Goal: Task Accomplishment & Management: Complete application form

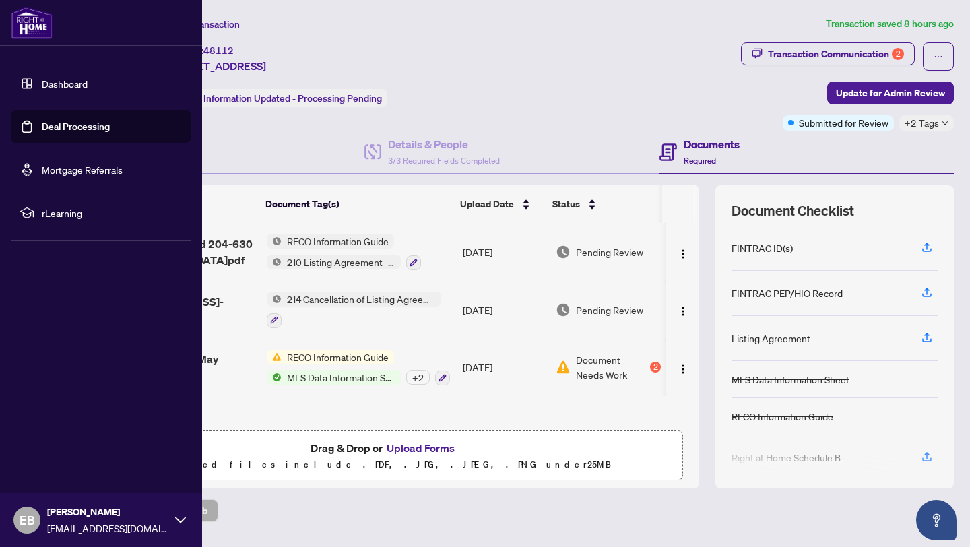
click at [58, 82] on link "Dashboard" at bounding box center [65, 83] width 46 height 12
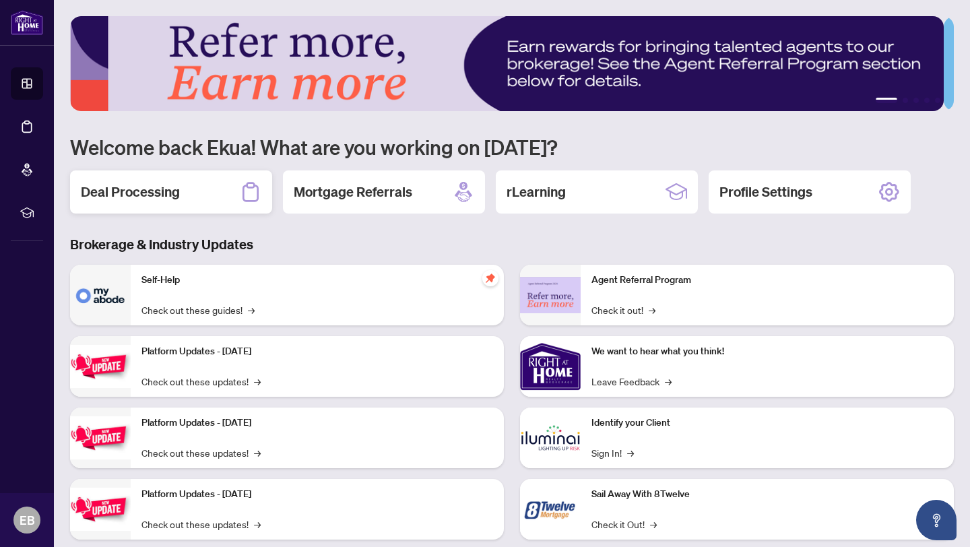
click at [154, 193] on h2 "Deal Processing" at bounding box center [130, 192] width 99 height 19
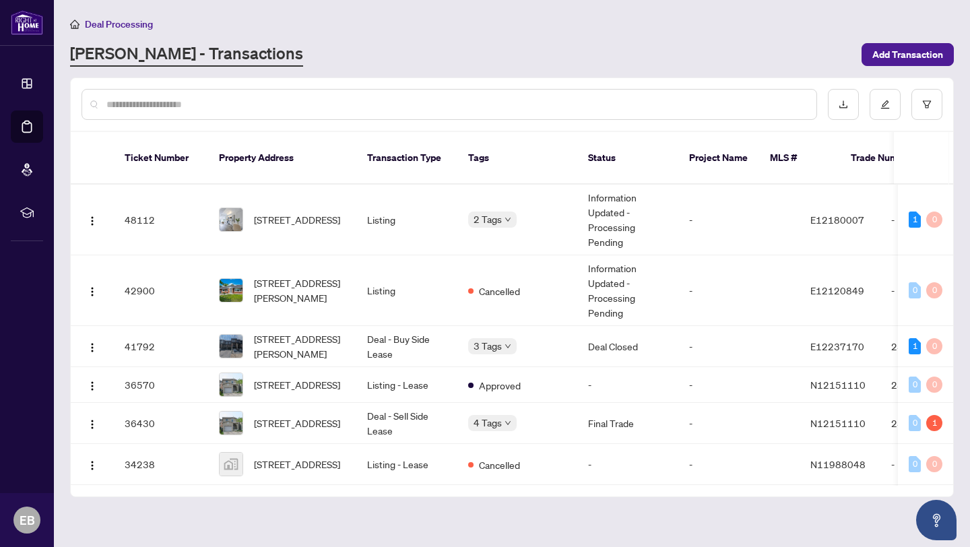
click at [139, 104] on input "text" at bounding box center [455, 104] width 699 height 15
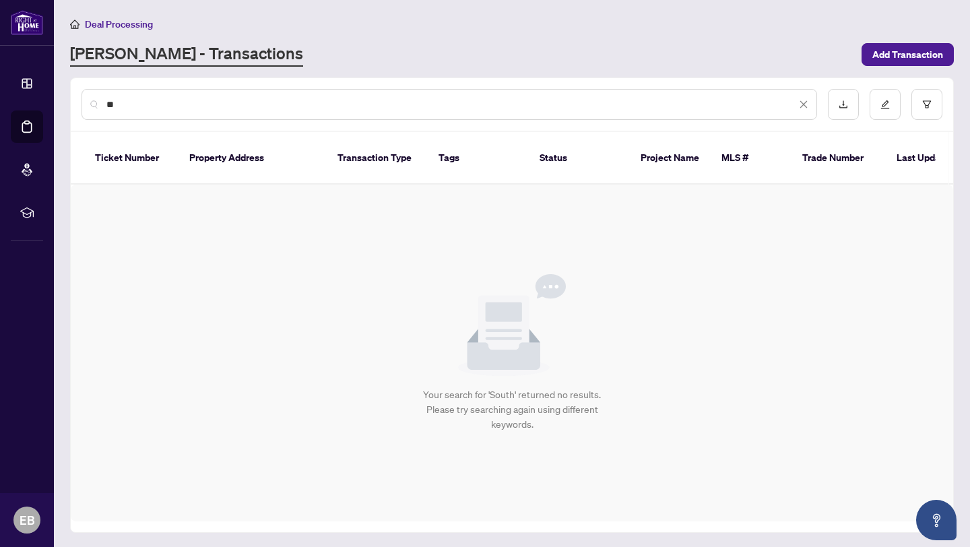
type input "*"
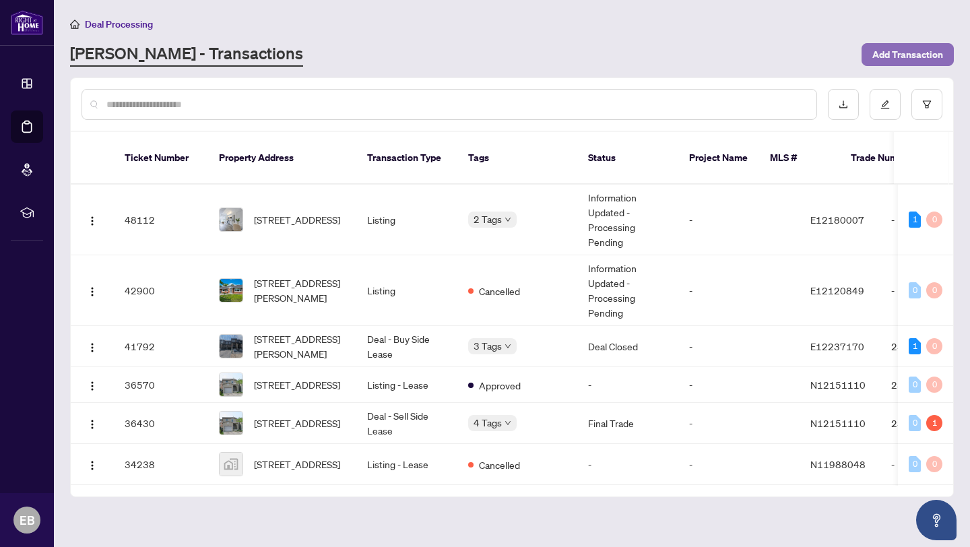
click at [912, 51] on span "Add Transaction" at bounding box center [908, 55] width 71 height 22
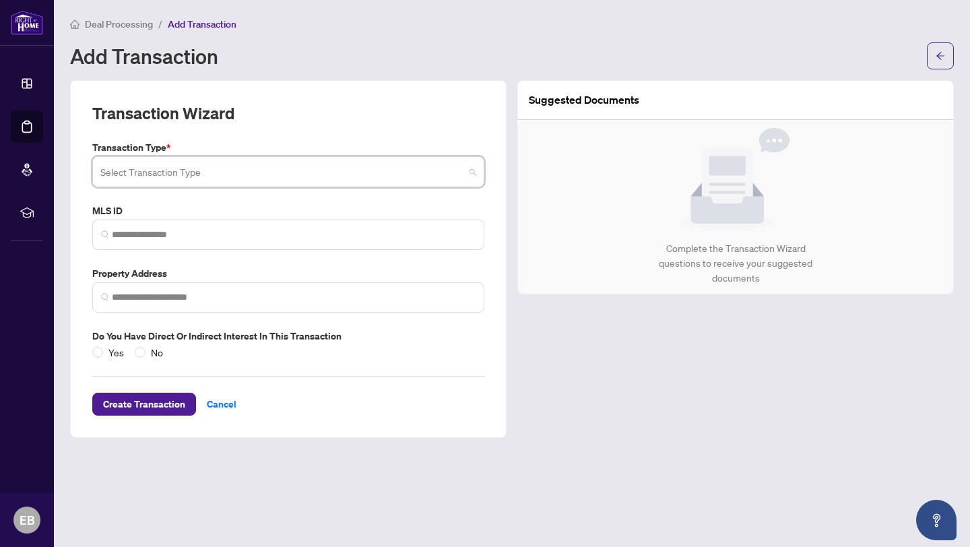
click at [146, 171] on input "search" at bounding box center [282, 174] width 364 height 30
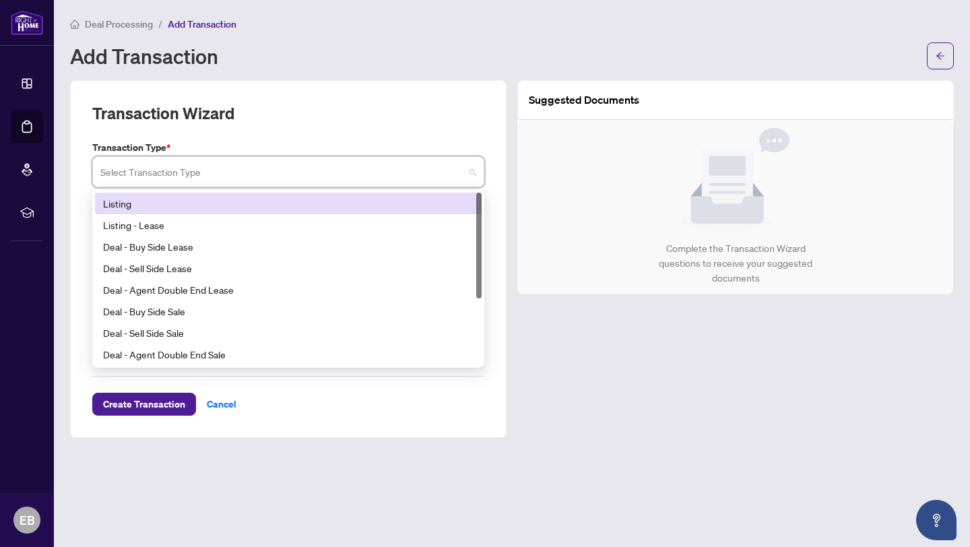
click at [131, 198] on div "Listing" at bounding box center [288, 203] width 371 height 15
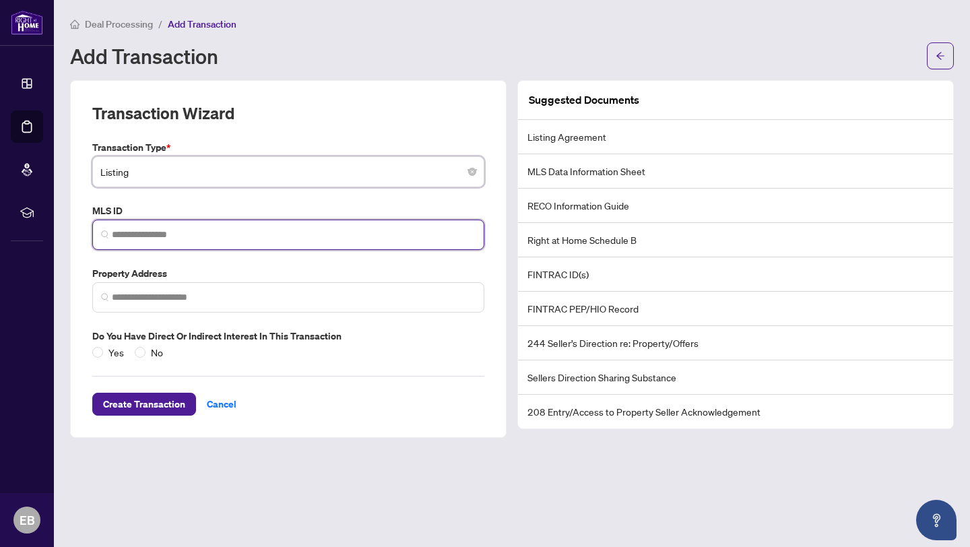
click at [154, 230] on input "search" at bounding box center [294, 235] width 364 height 14
paste input "*********"
type input "*********"
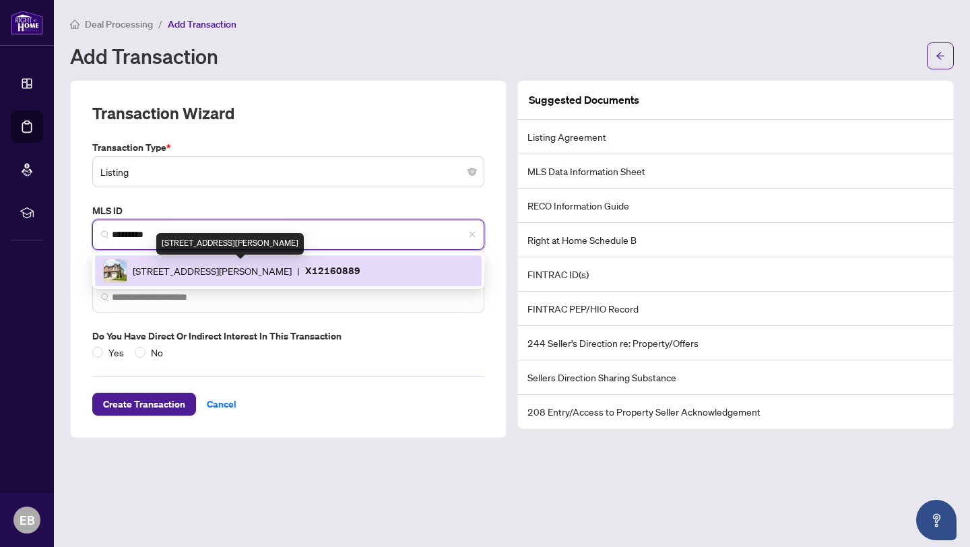
click at [292, 268] on span "[STREET_ADDRESS][PERSON_NAME]" at bounding box center [212, 270] width 159 height 15
type input "**********"
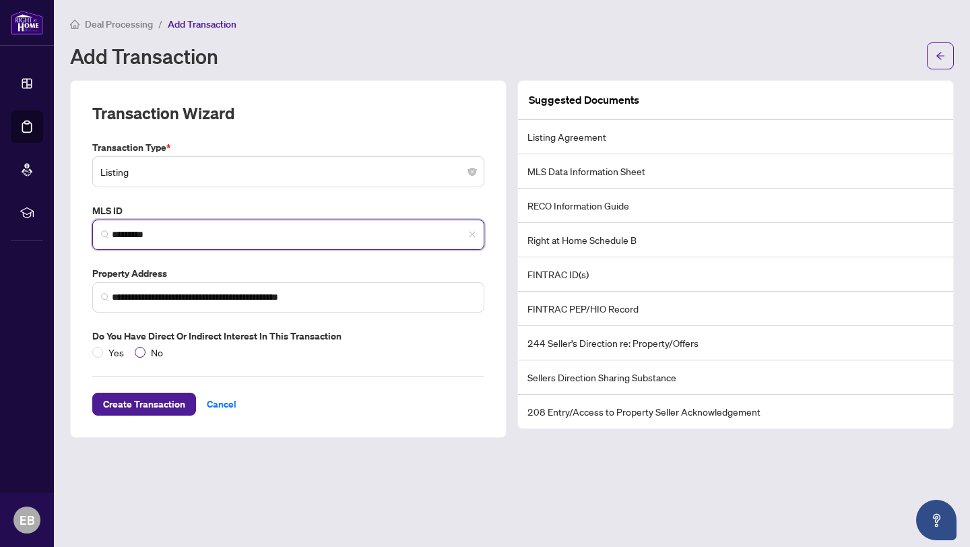
type input "*********"
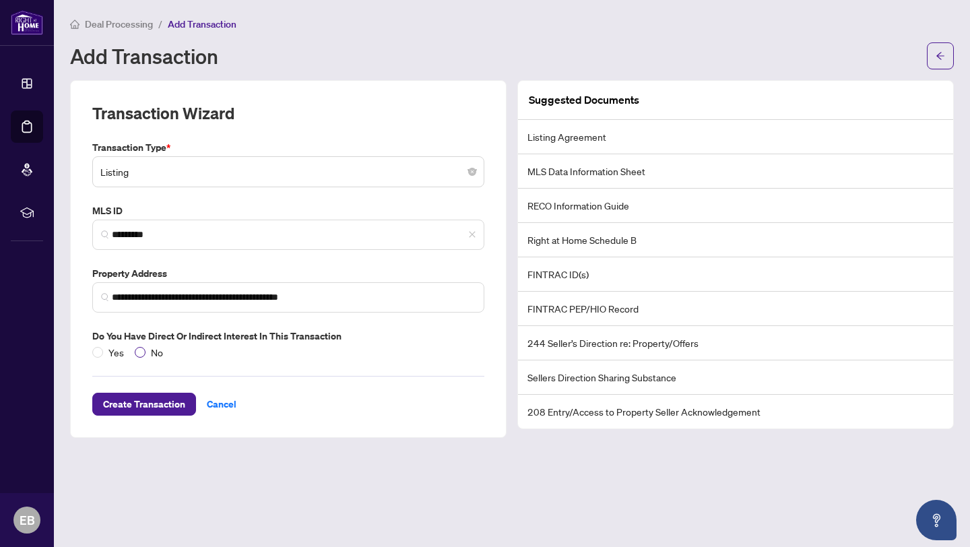
click at [147, 352] on span "No" at bounding box center [157, 352] width 23 height 15
click at [146, 401] on span "Create Transaction" at bounding box center [144, 404] width 82 height 22
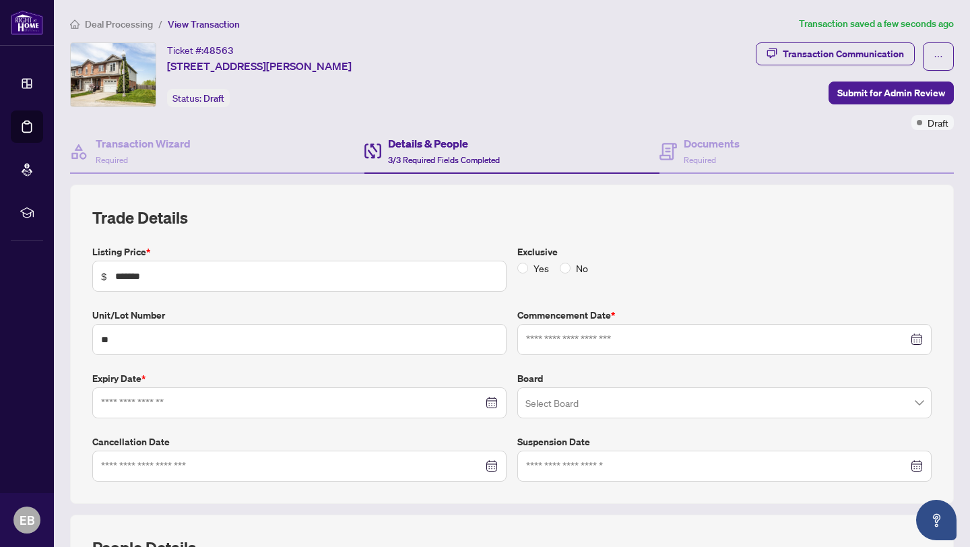
type input "**********"
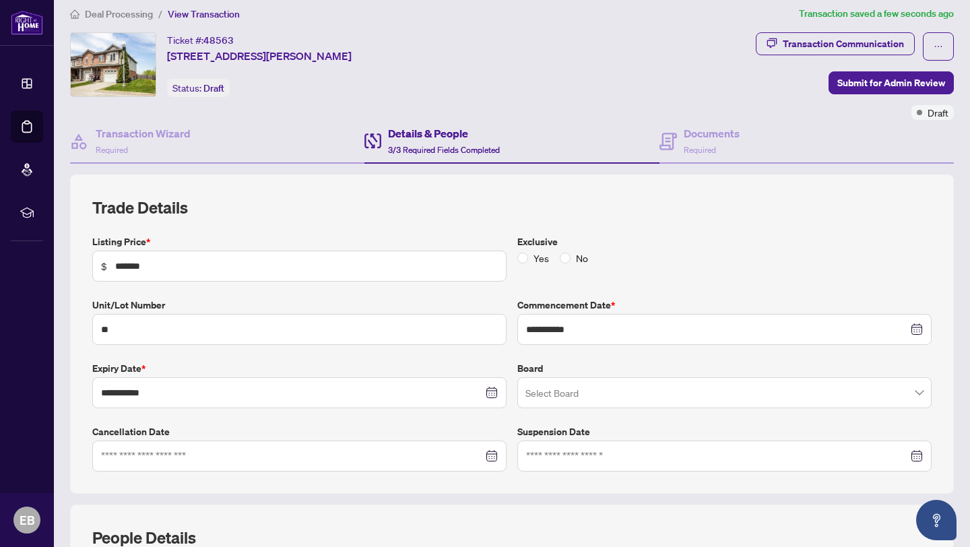
scroll to position [20, 0]
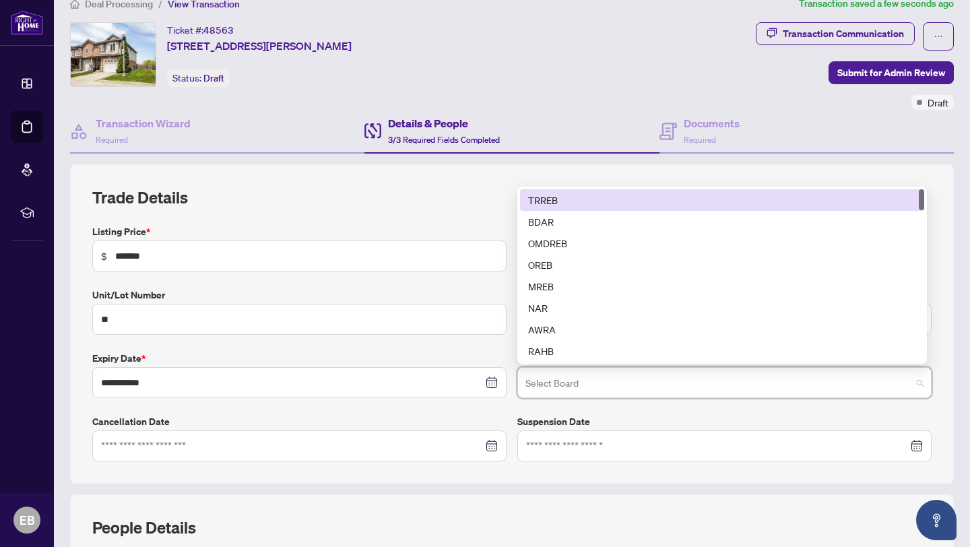
click at [542, 379] on input "search" at bounding box center [719, 385] width 386 height 30
click at [555, 199] on div "TRREB" at bounding box center [722, 200] width 388 height 15
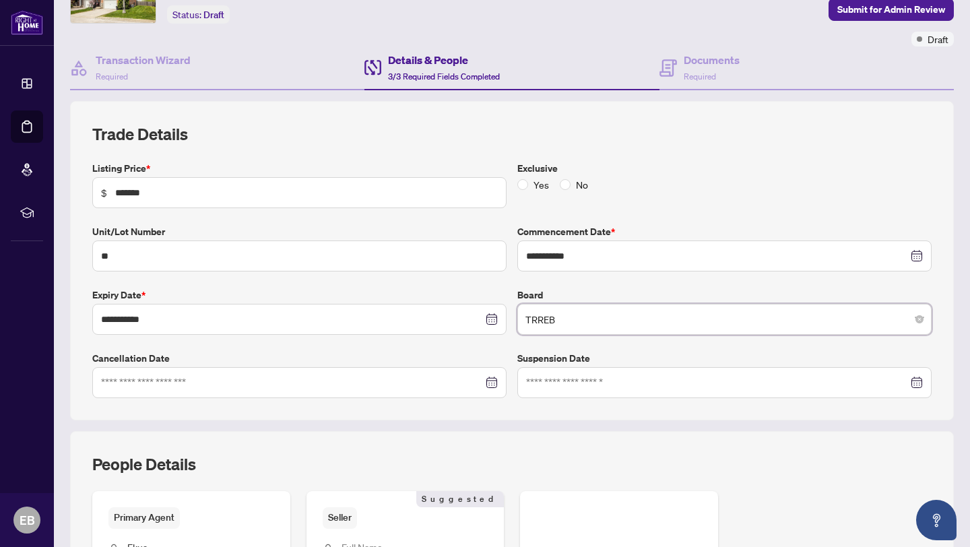
scroll to position [84, 0]
click at [553, 181] on div "Yes No" at bounding box center [555, 184] width 76 height 15
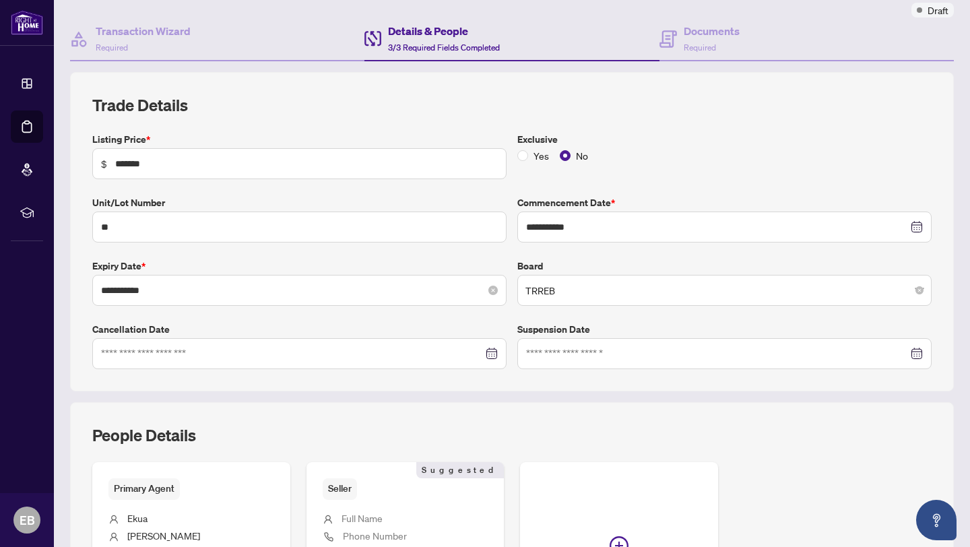
scroll to position [0, 0]
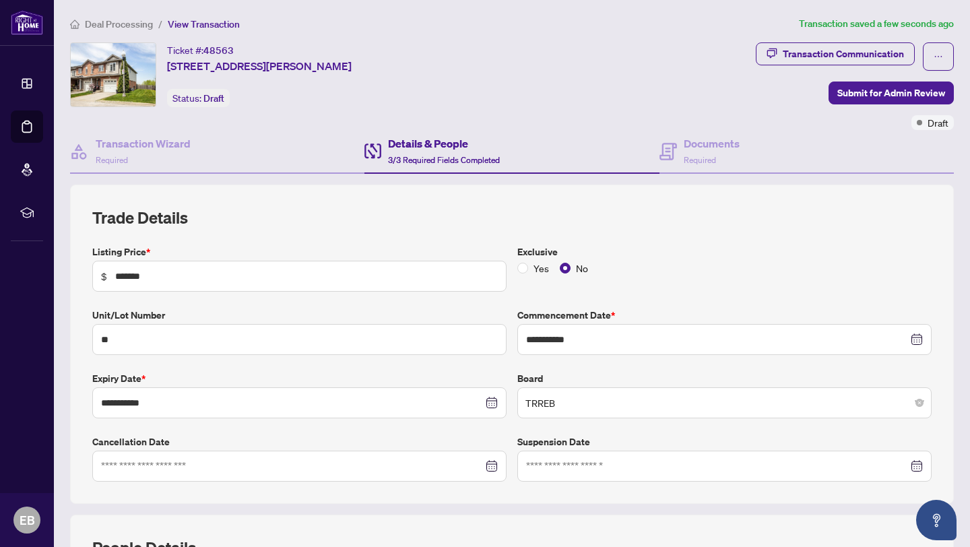
click at [416, 156] on span "3/3 Required Fields Completed" at bounding box center [444, 160] width 112 height 10
click at [418, 155] on span "3/3 Required Fields Completed" at bounding box center [444, 160] width 112 height 10
click at [684, 156] on span "Required" at bounding box center [700, 160] width 32 height 10
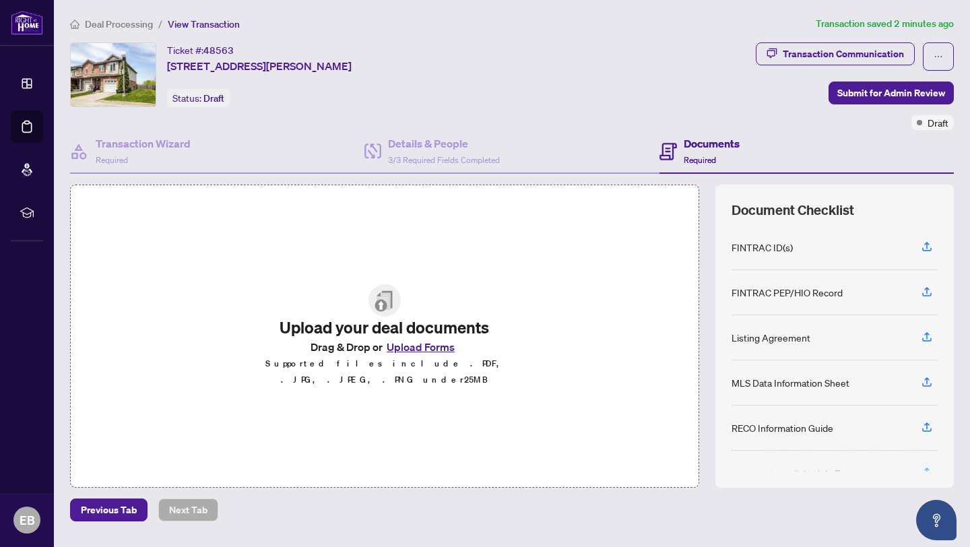
click at [419, 356] on button "Upload Forms" at bounding box center [421, 347] width 76 height 18
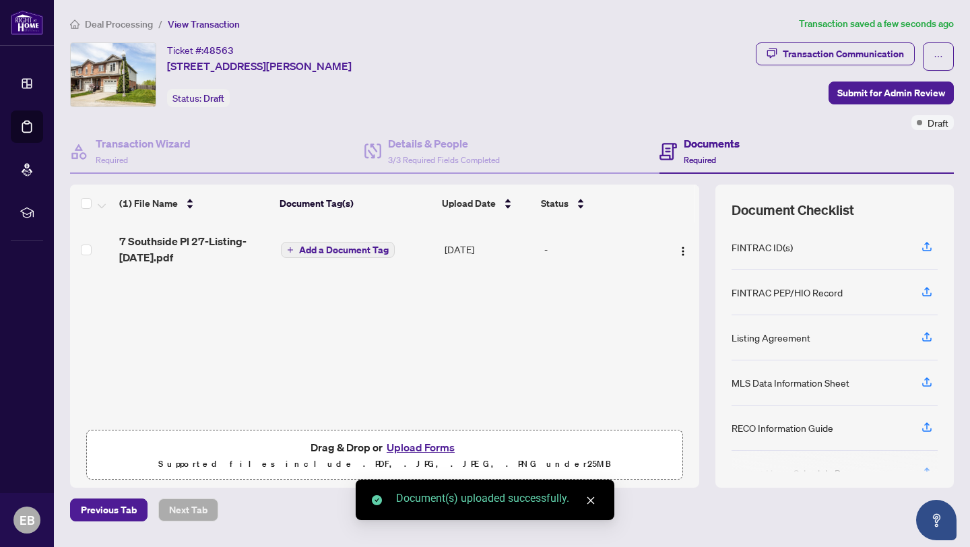
click at [358, 251] on span "Add a Document Tag" at bounding box center [344, 249] width 90 height 9
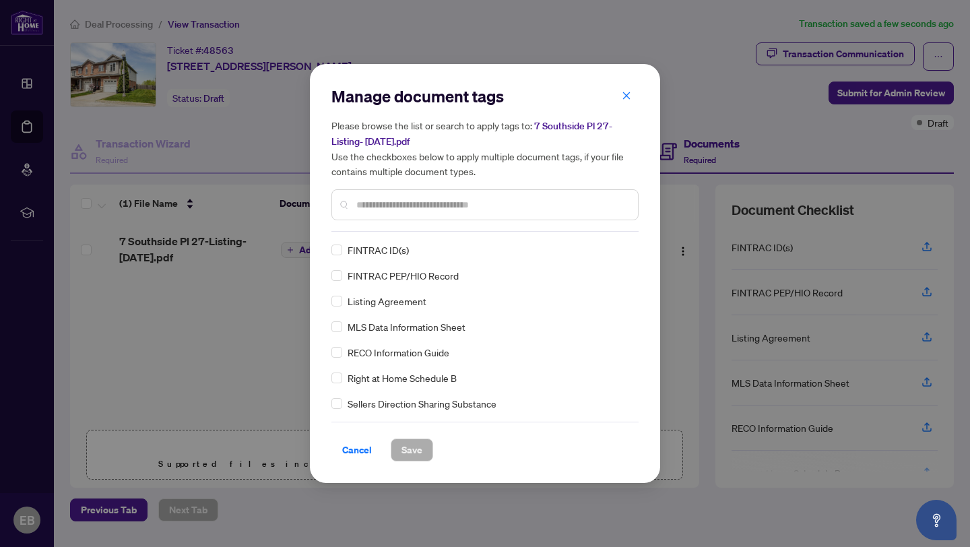
click at [363, 207] on input "text" at bounding box center [491, 204] width 271 height 15
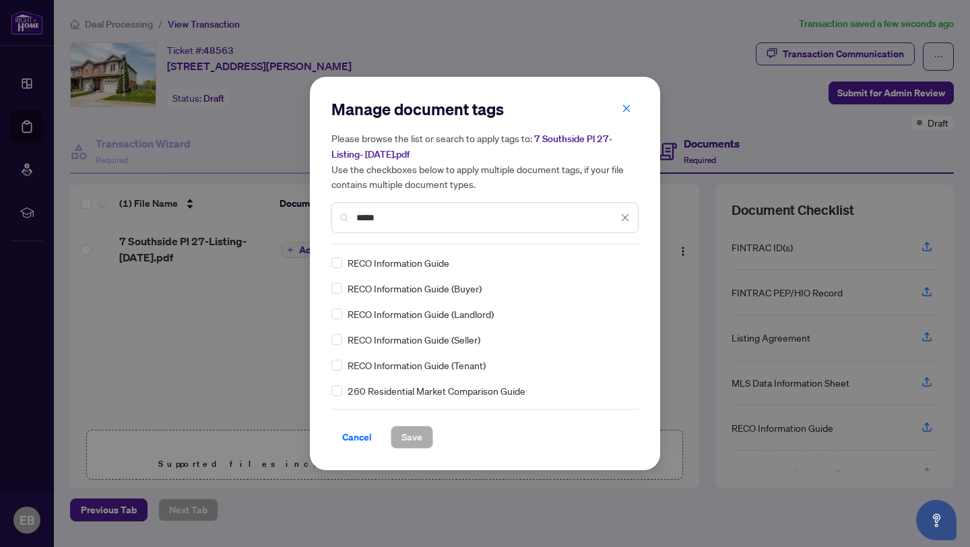
type input "*****"
click at [416, 438] on span "Save" at bounding box center [412, 437] width 21 height 22
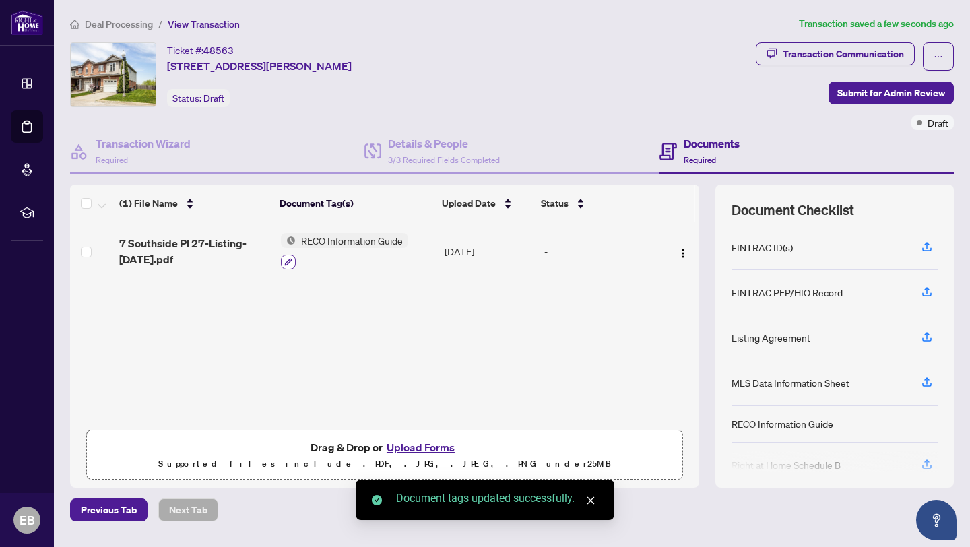
click at [286, 259] on icon "button" at bounding box center [288, 262] width 8 height 8
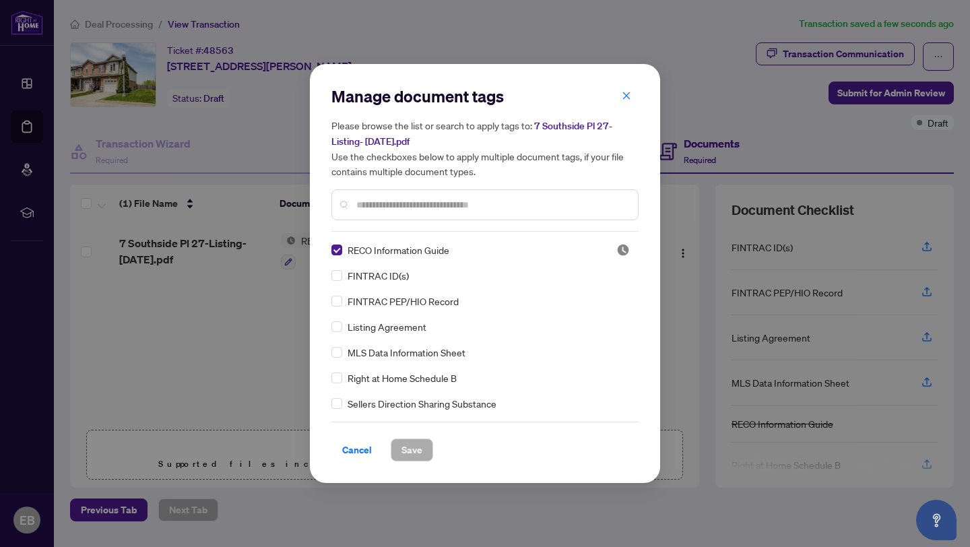
click at [388, 209] on input "text" at bounding box center [491, 204] width 271 height 15
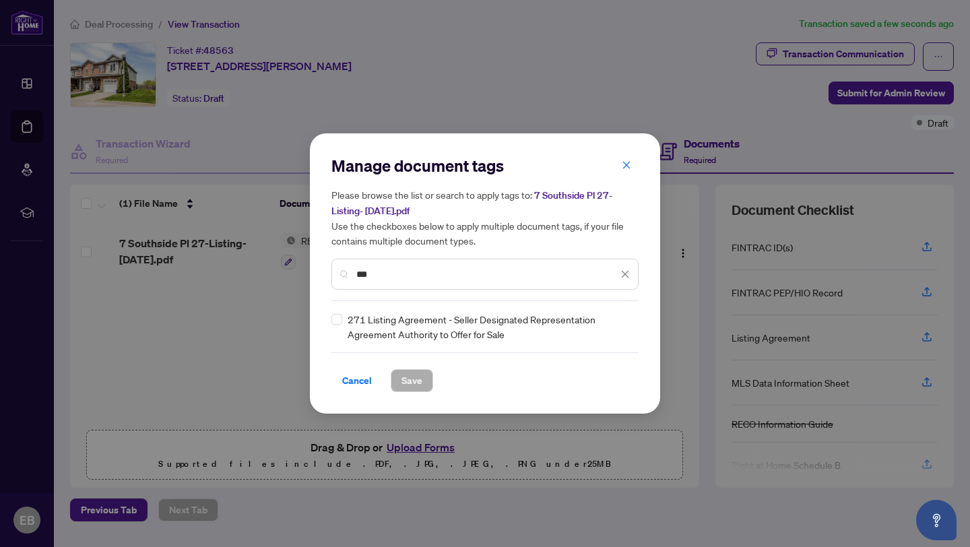
type input "***"
click at [406, 374] on span "Save" at bounding box center [412, 381] width 21 height 22
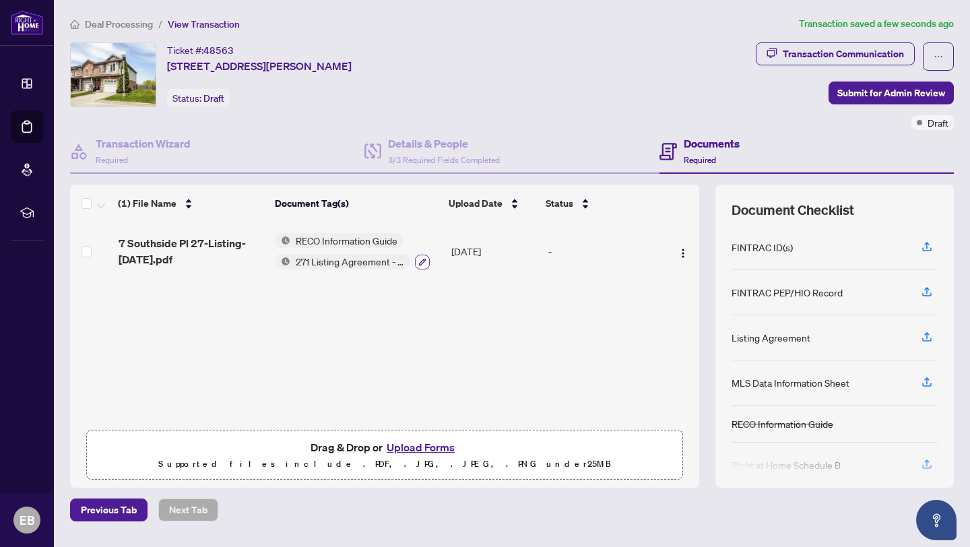
click at [418, 258] on icon "button" at bounding box center [422, 262] width 8 height 8
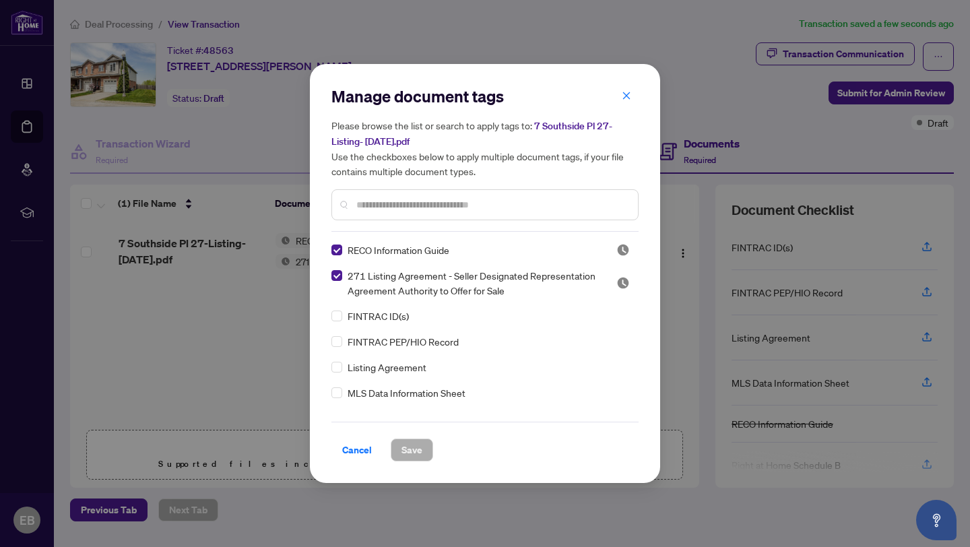
click at [371, 203] on input "text" at bounding box center [491, 204] width 271 height 15
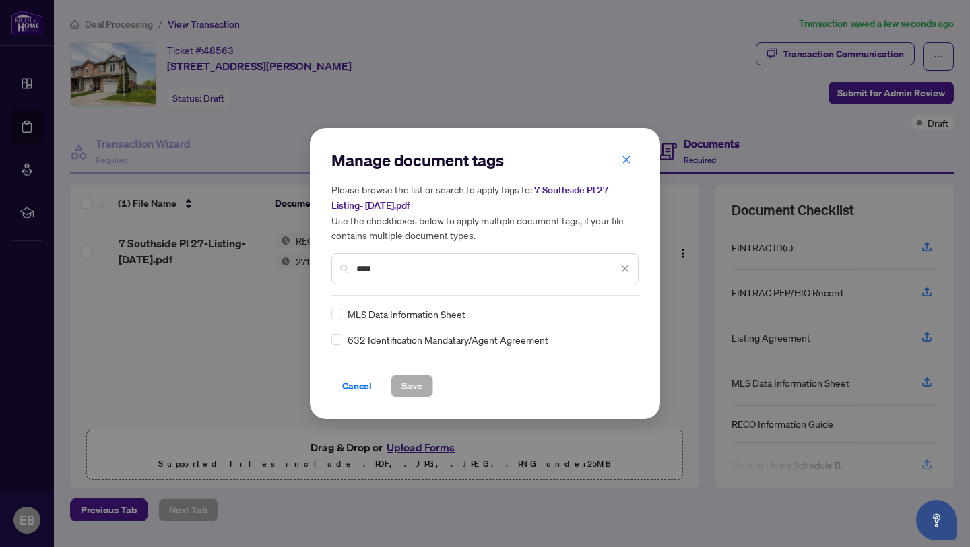
type input "****"
click at [409, 386] on span "Save" at bounding box center [412, 386] width 21 height 22
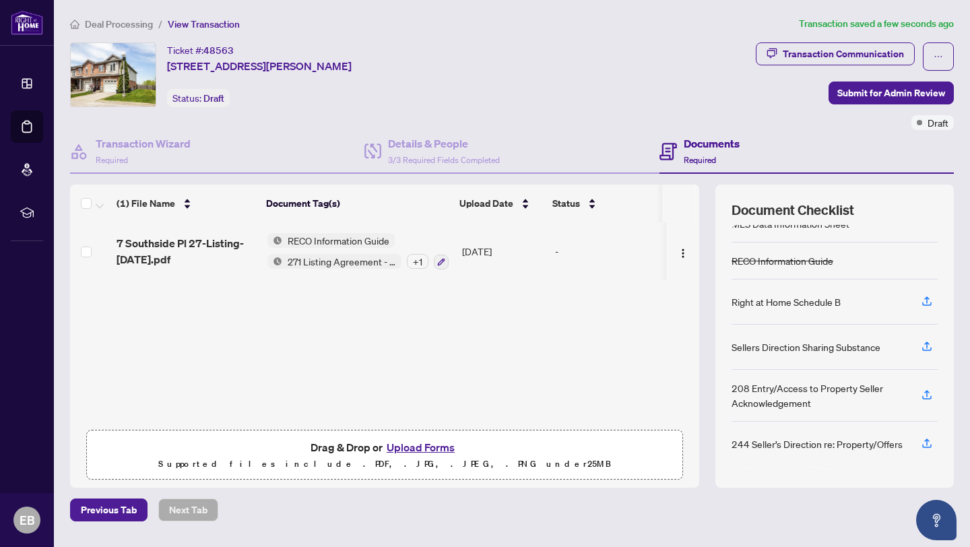
click at [696, 145] on h4 "Documents" at bounding box center [712, 143] width 56 height 16
click at [858, 92] on span "Submit for Admin Review" at bounding box center [891, 93] width 108 height 22
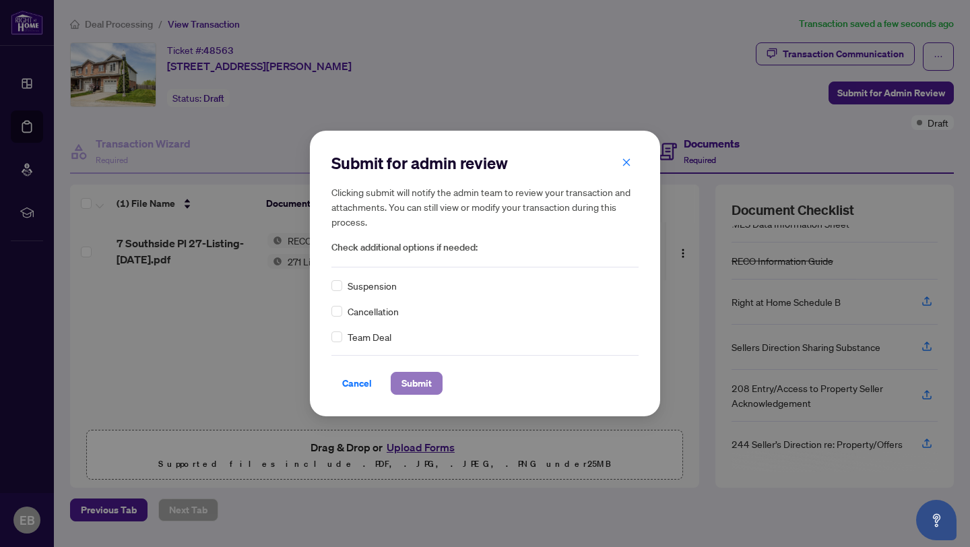
click at [411, 383] on span "Submit" at bounding box center [417, 384] width 30 height 22
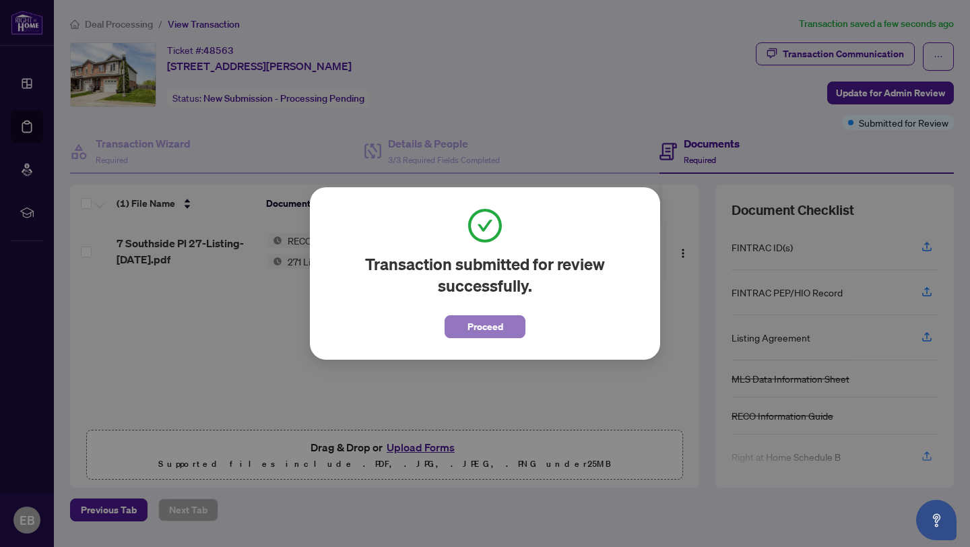
click at [480, 323] on span "Proceed" at bounding box center [486, 327] width 36 height 22
